Goal: Information Seeking & Learning: Learn about a topic

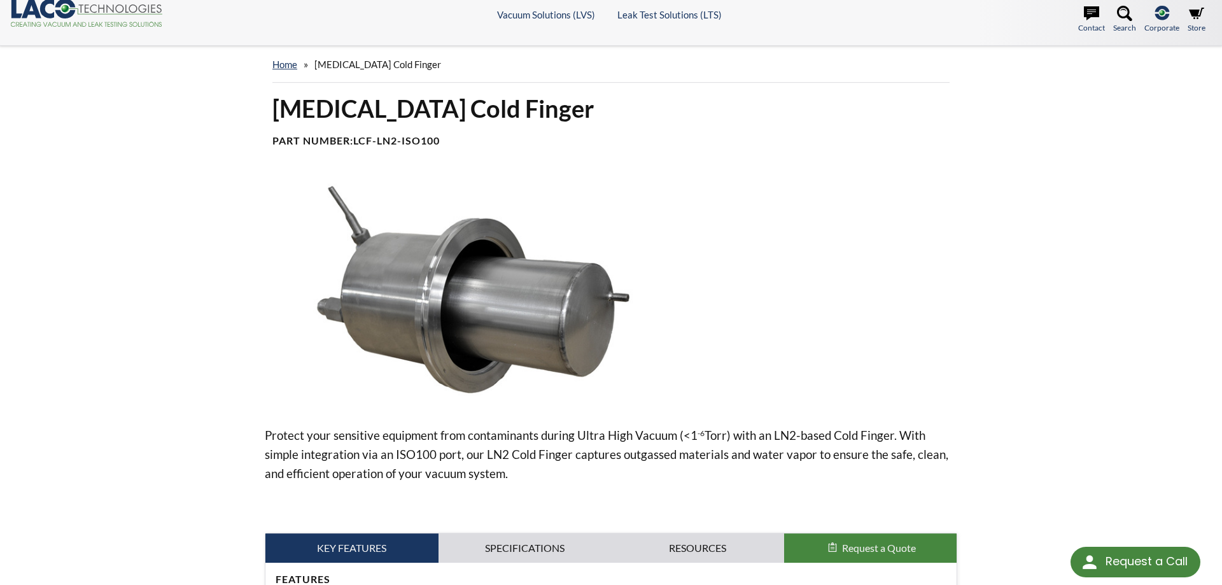
scroll to position [389, 0]
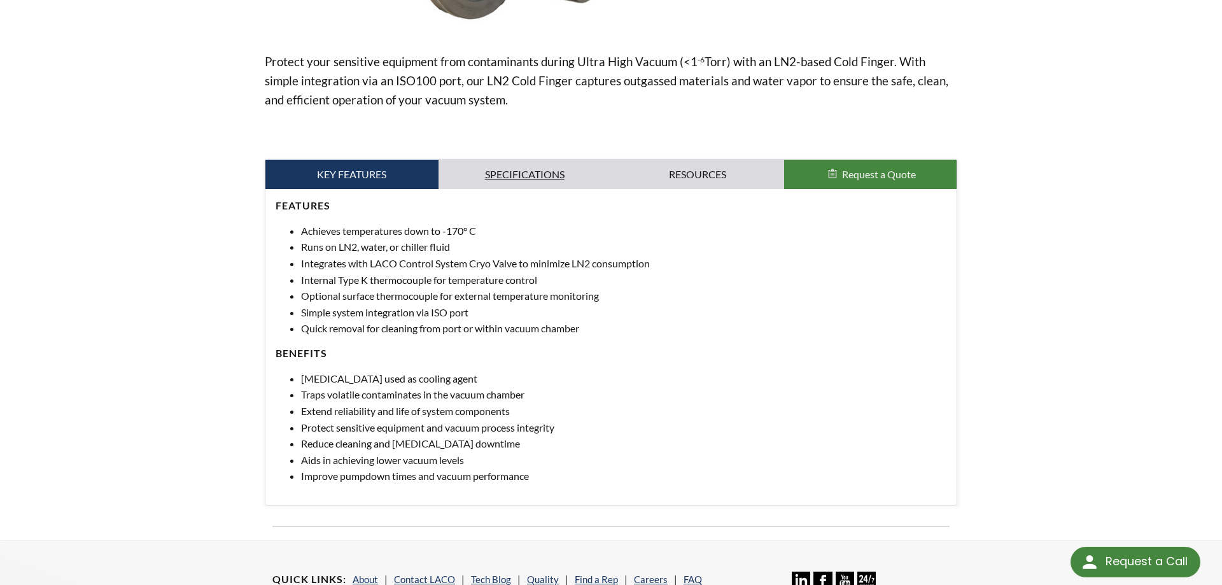
click at [567, 178] on link "Specifications" at bounding box center [524, 174] width 173 height 29
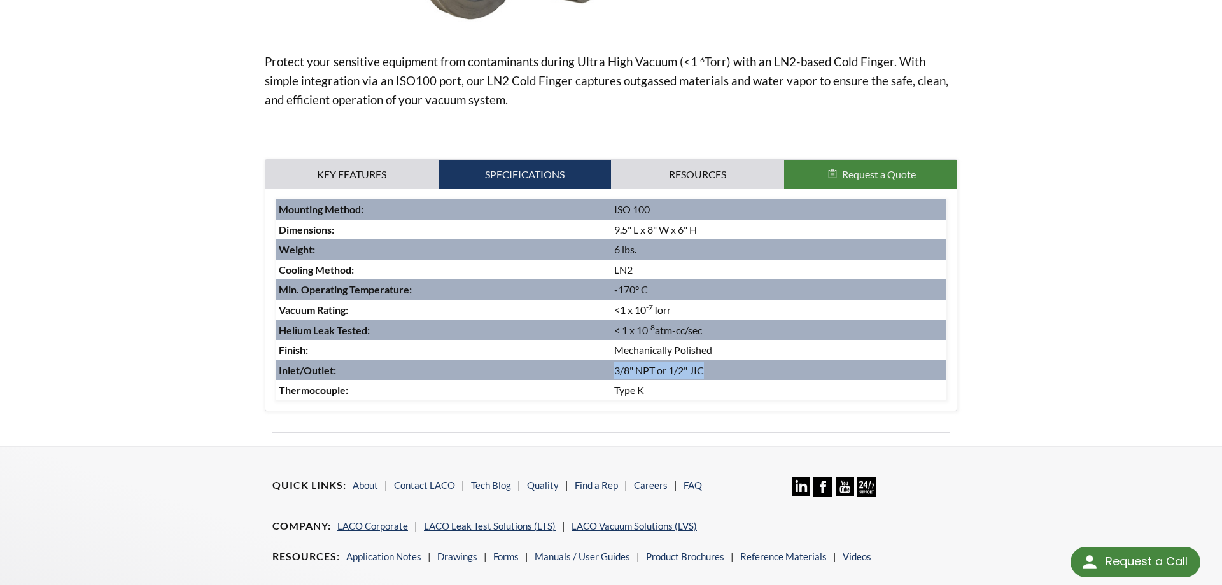
drag, startPoint x: 709, startPoint y: 370, endPoint x: 614, endPoint y: 368, distance: 94.9
click at [614, 368] on td "3/8" NPT or 1/2" JIC" at bounding box center [778, 370] width 335 height 20
copy td "3/8" NPT or 1/2" JIC"
click at [738, 332] on td "< 1 x 10 -8 atm-cc/sec" at bounding box center [778, 330] width 335 height 20
click at [421, 178] on link "Key Features" at bounding box center [351, 174] width 173 height 29
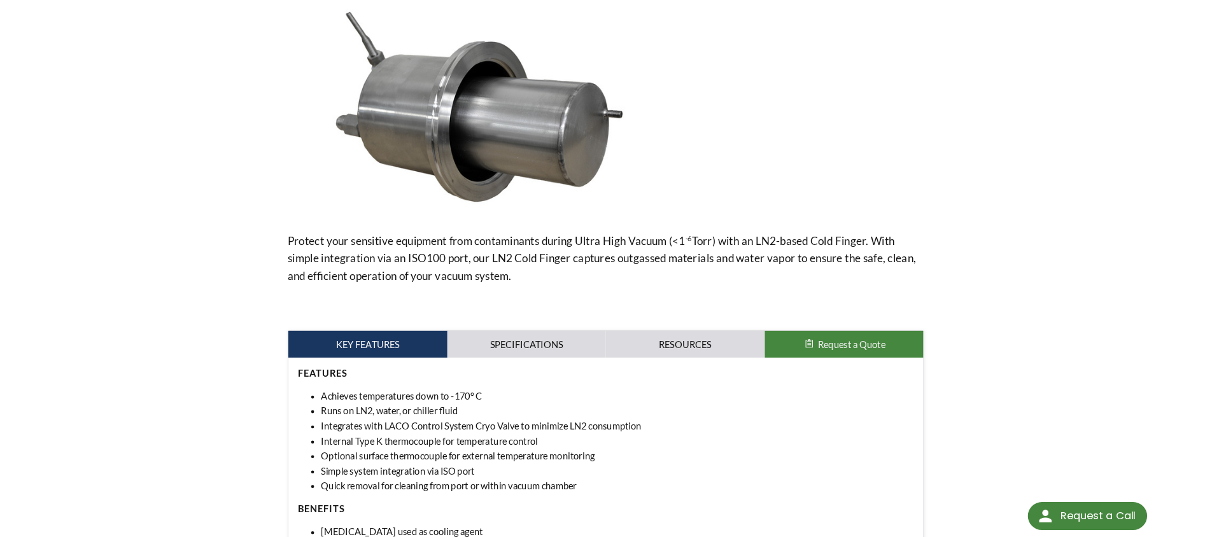
scroll to position [454, 0]
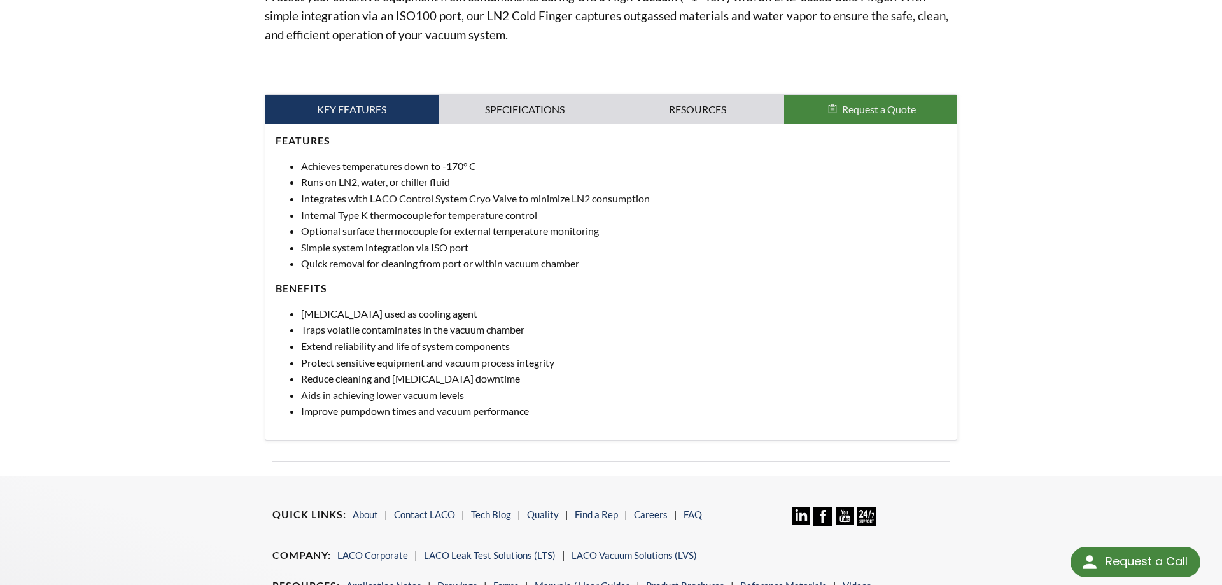
click at [354, 169] on li "Achieves temperatures down to -170° C" at bounding box center [623, 166] width 645 height 17
click at [591, 265] on li "Quick removal for cleaning from port or within vacuum chamber" at bounding box center [623, 263] width 645 height 17
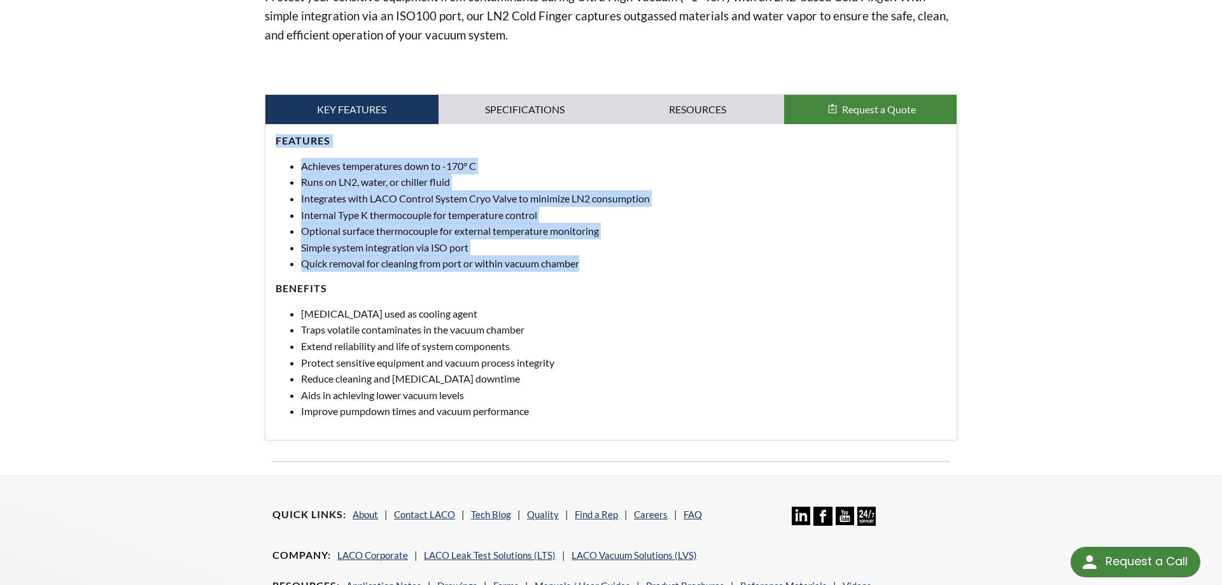
drag, startPoint x: 589, startPoint y: 266, endPoint x: 262, endPoint y: 142, distance: 349.3
click at [262, 142] on div "[MEDICAL_DATA] Cold Finger Part Number: LCF-LN2-ISO100 Protect your sensitive e…" at bounding box center [611, 64] width 815 height 820
copy div "Features Achieves temperatures down to -170° C Runs on LN2, water, or chiller f…"
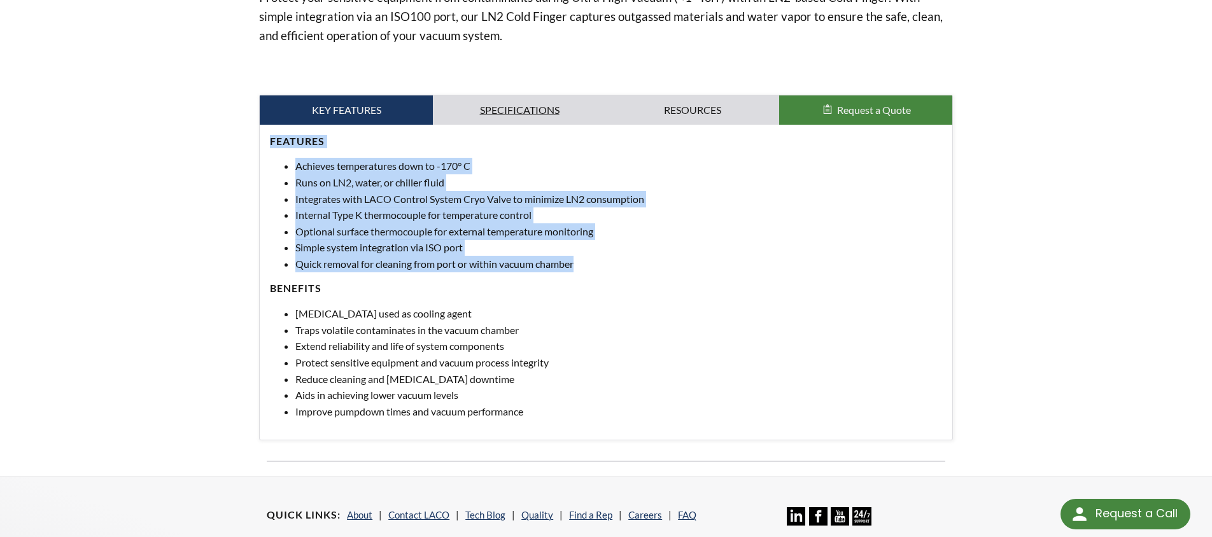
click at [569, 116] on link "Specifications" at bounding box center [519, 109] width 173 height 29
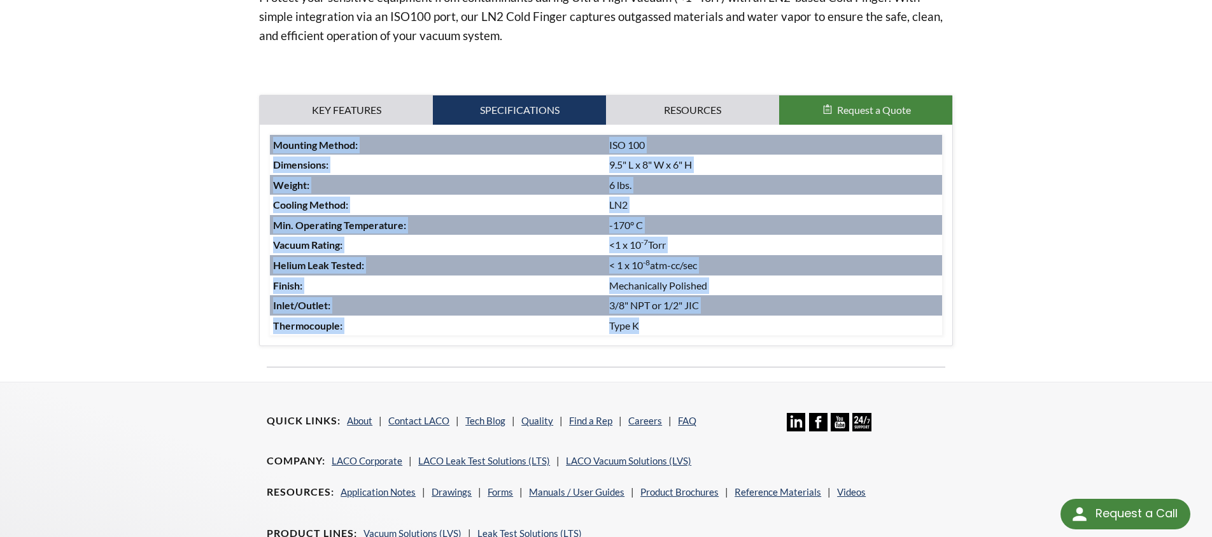
drag, startPoint x: 667, startPoint y: 323, endPoint x: 269, endPoint y: 137, distance: 439.3
click at [269, 137] on div "Features Achieves temperatures down to -170° C Runs on LN2, water, or chiller f…" at bounding box center [606, 235] width 692 height 221
copy tbody "Mounting Method: ISO 100 Dimensions: 9.5" L x 8" W x 6" H Weight: 6 lbs. Coolin…"
